Goal: Obtain resource: Download file/media

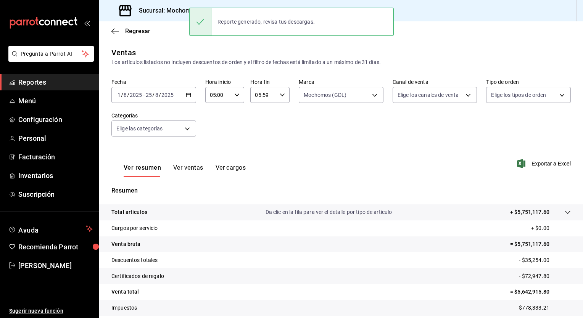
scroll to position [47, 0]
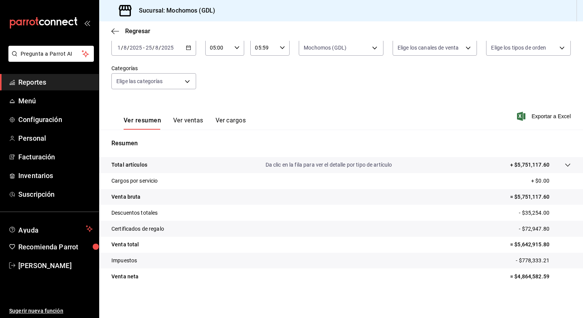
click at [191, 52] on div "[DATE] [DATE] - [DATE] [DATE]" at bounding box center [153, 48] width 85 height 16
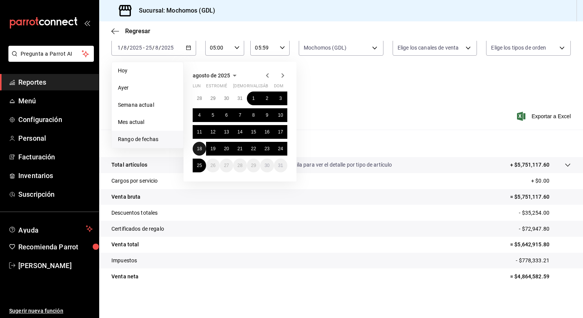
click at [204, 151] on button "18" at bounding box center [199, 149] width 13 height 14
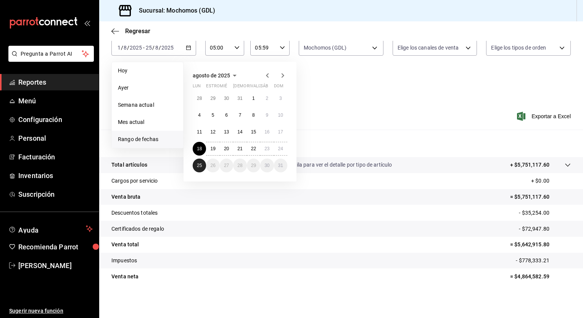
click at [202, 166] on button "25" at bounding box center [199, 166] width 13 height 14
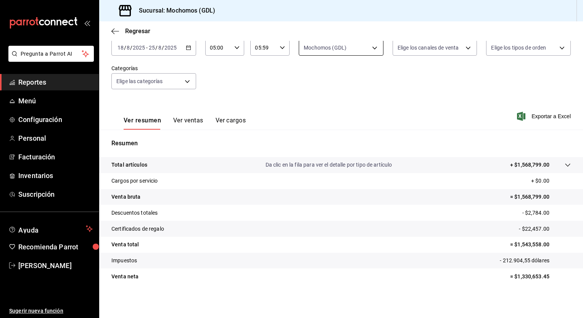
click at [373, 45] on body "Pregunta a Parrot AI Reportes Menú Configuración Personal Facturación Inventari…" at bounding box center [291, 159] width 583 height 318
click at [331, 121] on span "[PERSON_NAME] (GDL)" at bounding box center [347, 120] width 59 height 8
type input "36c25d4a-7cb0-456c-a434-e981d54830bc,9cac9703-0c5a-4d8b-addd-5b6b571d65b9"
checkbox input "true"
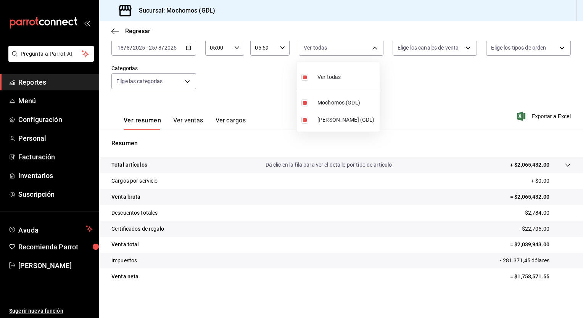
click at [324, 103] on span "Mochomos (GDL)" at bounding box center [347, 103] width 59 height 8
type input "9cac9703-0c5a-4d8b-addd-5b6b571d65b9"
checkbox input "false"
click at [431, 111] on div at bounding box center [291, 159] width 583 height 318
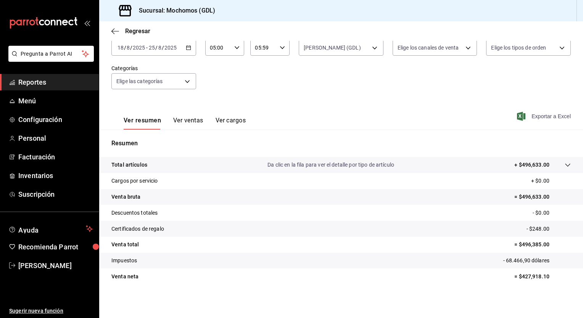
click at [521, 119] on span "Exportar a Excel" at bounding box center [545, 116] width 52 height 9
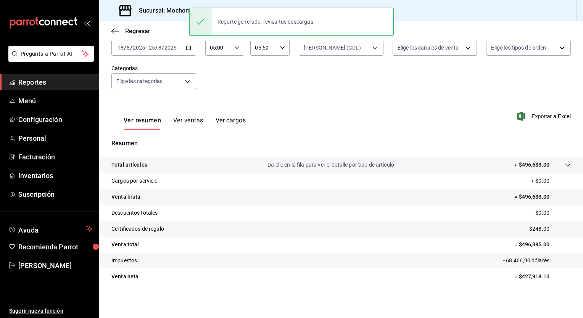
click at [316, 64] on div "Fecha [DATE] [DATE] - [DATE] [DATE] Hora inicio 05:00 Hora inicio Hora fin 05:5…" at bounding box center [341, 64] width 460 height 67
click at [370, 51] on body "Pregunta a Parrot AI Reportes Menú Configuración Personal Facturación Inventari…" at bounding box center [291, 159] width 583 height 318
click at [310, 105] on label at bounding box center [307, 103] width 10 height 7
click at [308, 105] on input "checkbox" at bounding box center [305, 103] width 7 height 7
checkbox input "false"
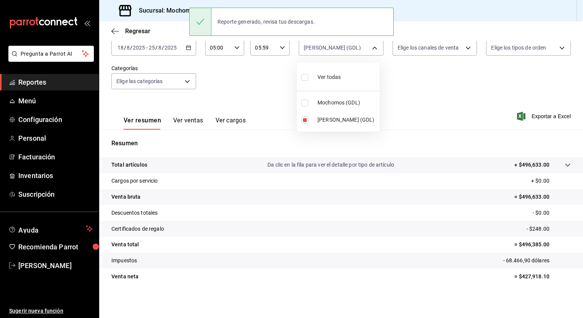
type input "9cac9703-0c5a-4d8b-addd-5b6b571d65b9"
checkbox input "false"
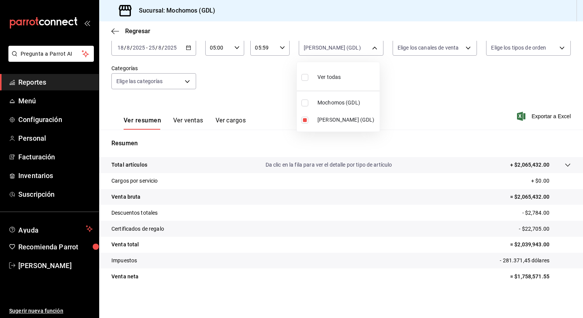
click at [303, 105] on input "checkbox" at bounding box center [305, 103] width 7 height 7
checkbox input "true"
type input "9cac9703-0c5a-4d8b-addd-5b6b571d65b9,36c25d4a-7cb0-456c-a434-e981d54830bc"
checkbox input "true"
click at [306, 121] on input "checkbox" at bounding box center [305, 120] width 7 height 7
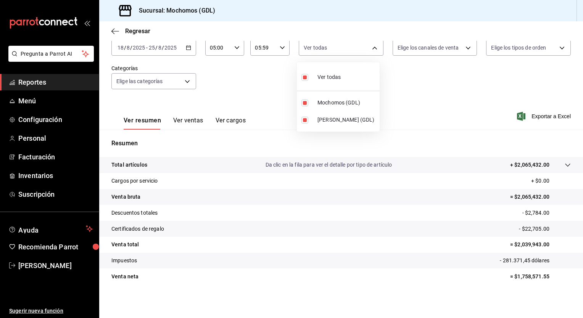
checkbox input "false"
type input "36c25d4a-7cb0-456c-a434-e981d54830bc"
checkbox input "false"
click at [426, 93] on div at bounding box center [291, 159] width 583 height 318
click at [524, 114] on span "Exportar a Excel" at bounding box center [545, 116] width 52 height 9
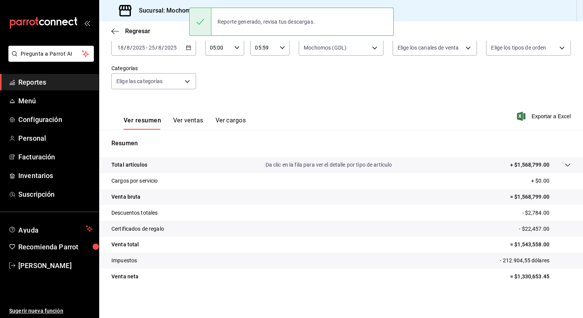
click at [206, 91] on div "Fecha [DATE] [DATE] - [DATE] [DATE] Hora inicio 05:00 Hora inicio Hora fin 05:5…" at bounding box center [341, 64] width 460 height 67
click at [188, 48] on icon "button" at bounding box center [188, 47] width 5 height 5
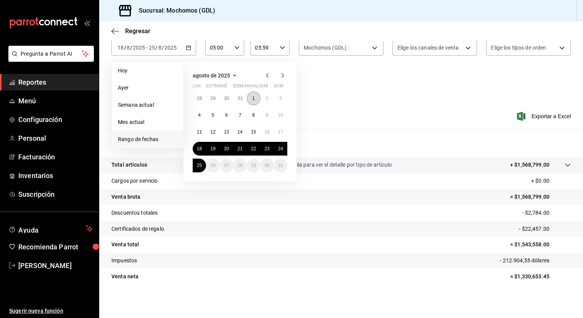
click at [252, 95] on button "1" at bounding box center [253, 99] width 13 height 14
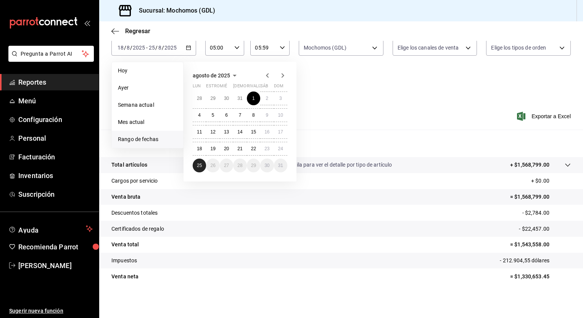
click at [199, 168] on button "25" at bounding box center [199, 166] width 13 height 14
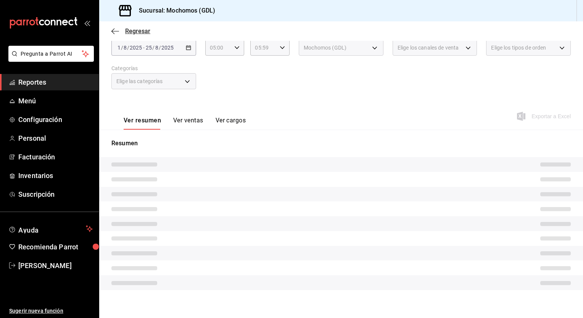
click at [117, 32] on icon "button" at bounding box center [115, 31] width 8 height 7
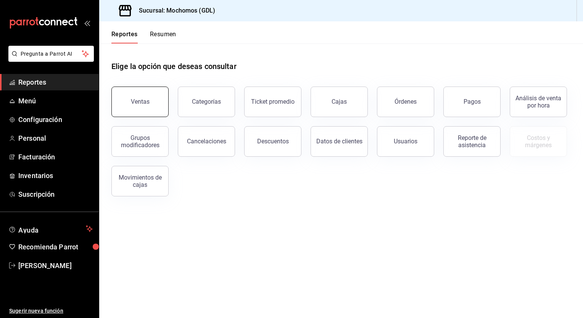
click at [144, 103] on div "Ventas" at bounding box center [140, 101] width 19 height 7
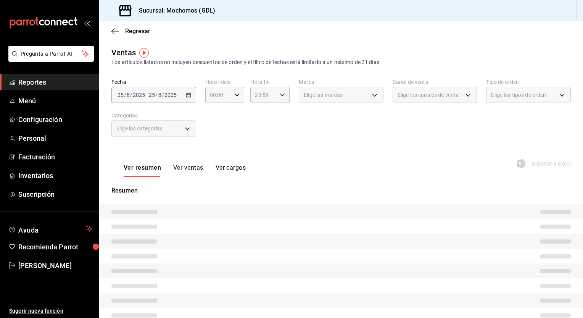
click at [193, 99] on div "[DATE] [DATE] - [DATE] [DATE]" at bounding box center [153, 95] width 85 height 16
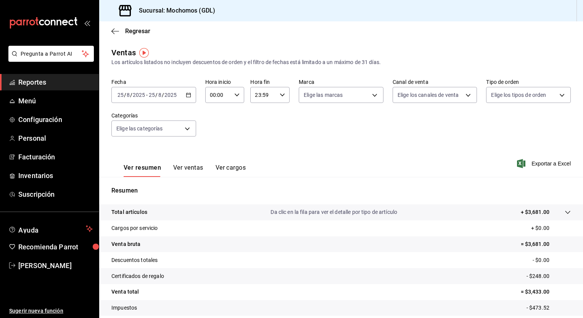
click at [188, 96] on icon "button" at bounding box center [188, 94] width 5 height 5
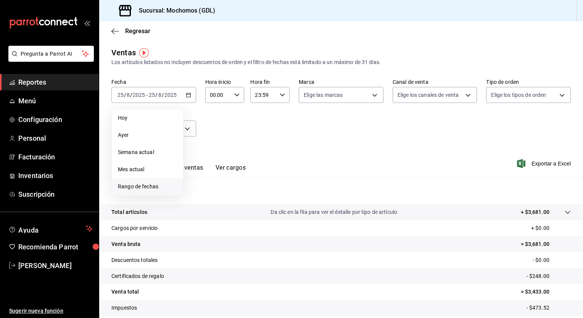
click at [140, 187] on span "Rango de fechas" at bounding box center [147, 187] width 59 height 8
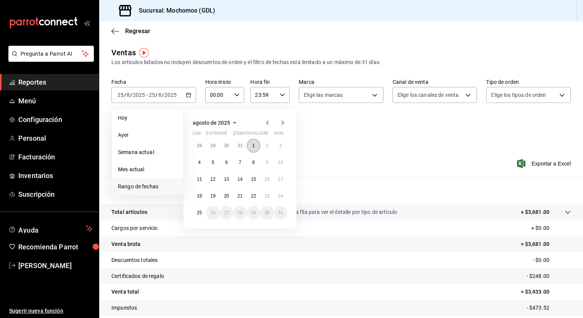
click at [250, 149] on button "1" at bounding box center [253, 146] width 13 height 14
click at [198, 216] on button "25" at bounding box center [199, 213] width 13 height 14
